Goal: Transaction & Acquisition: Purchase product/service

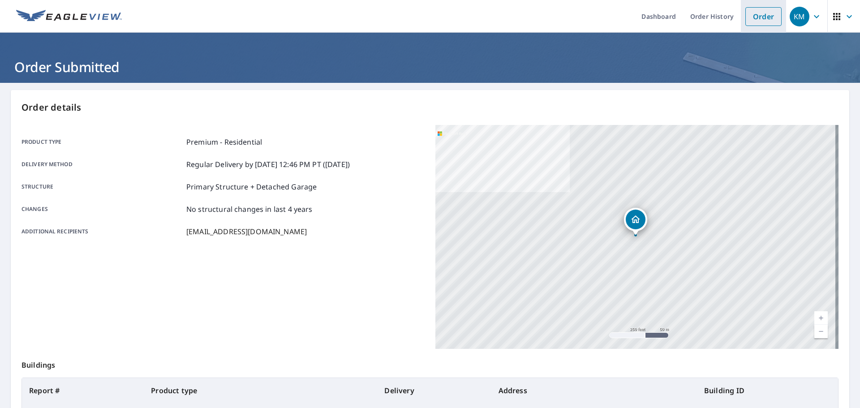
click at [747, 22] on link "Order" at bounding box center [764, 16] width 36 height 19
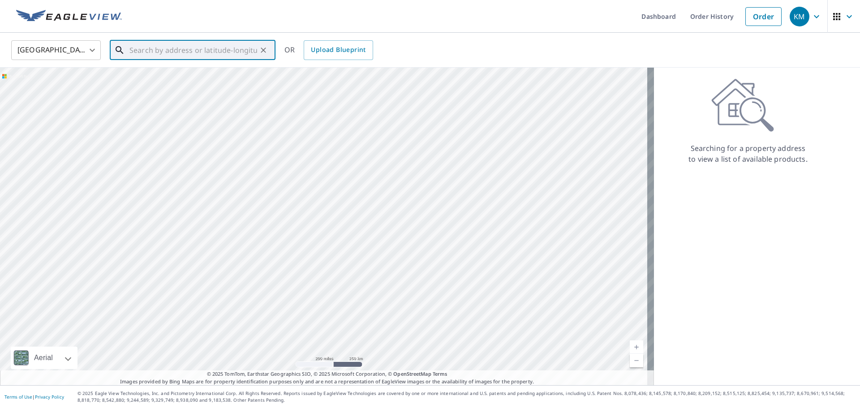
click at [165, 54] on input "text" at bounding box center [193, 50] width 128 height 25
click at [157, 73] on span "[STREET_ADDRESS][PERSON_NAME]" at bounding box center [198, 76] width 141 height 11
type input "[STREET_ADDRESS][PERSON_NAME]"
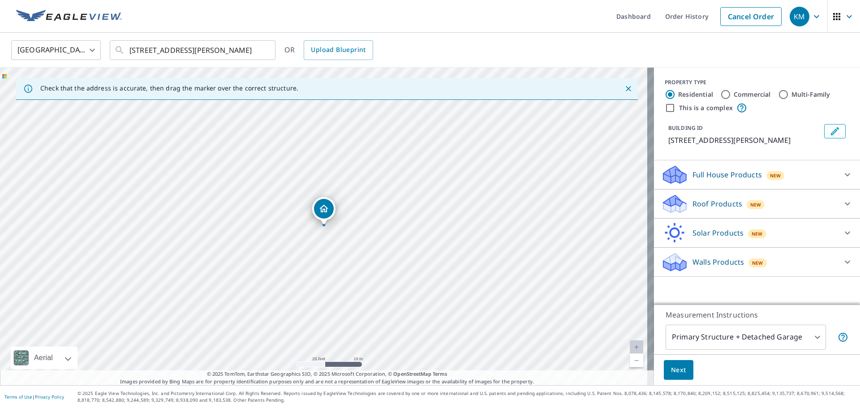
click at [724, 201] on p "Roof Products" at bounding box center [718, 203] width 50 height 11
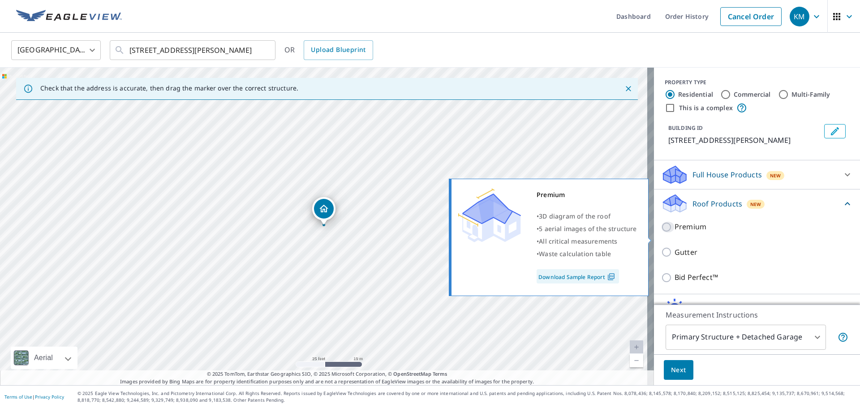
click at [661, 233] on input "Premium" at bounding box center [667, 227] width 13 height 11
checkbox input "true"
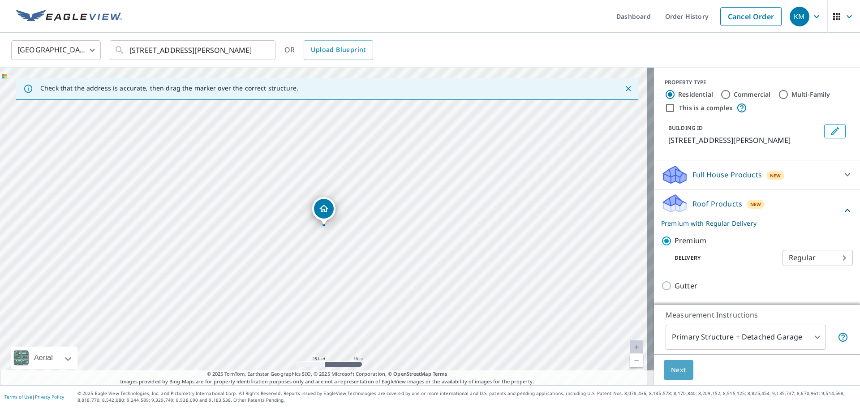
click at [676, 369] on span "Next" at bounding box center [678, 370] width 15 height 11
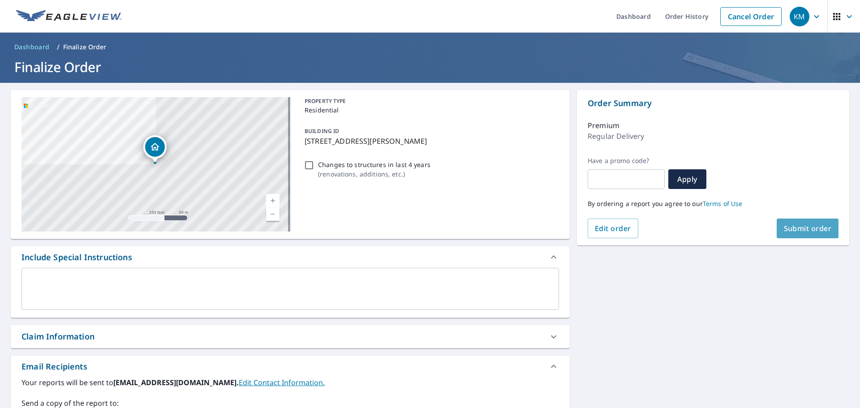
click at [787, 229] on span "Submit order" at bounding box center [808, 229] width 48 height 10
